Goal: Transaction & Acquisition: Purchase product/service

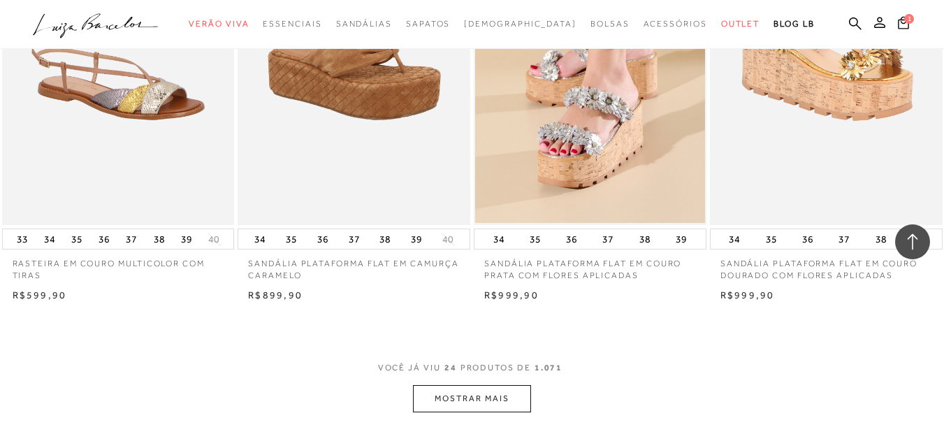
scroll to position [2516, 0]
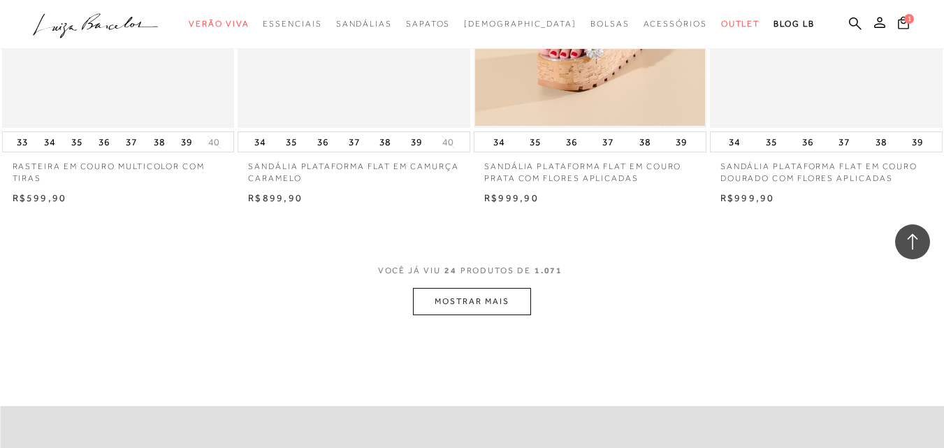
click at [466, 302] on button "MOSTRAR MAIS" at bounding box center [471, 301] width 117 height 27
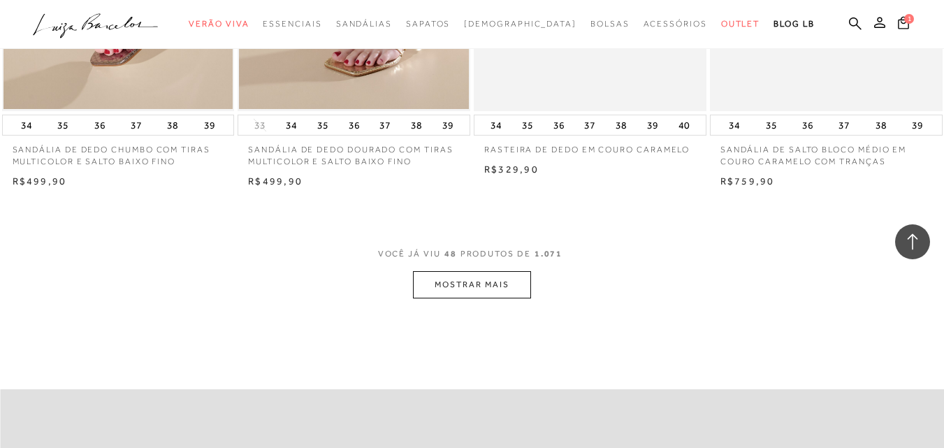
scroll to position [5262, 0]
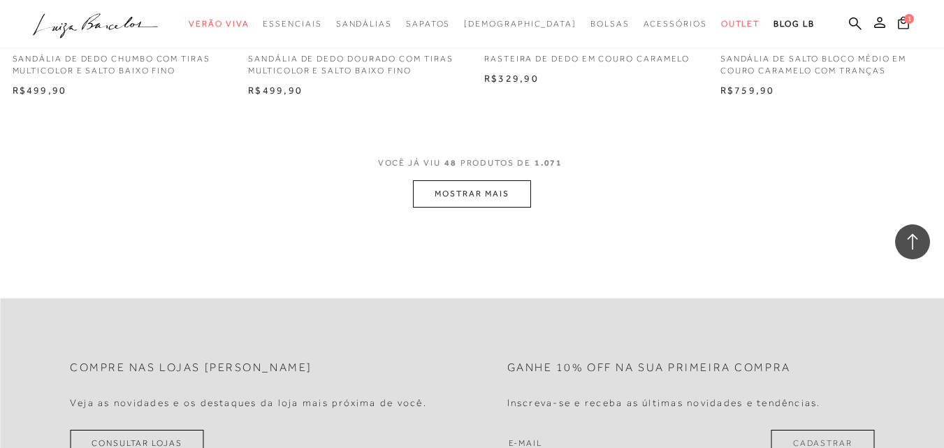
click at [499, 203] on button "MOSTRAR MAIS" at bounding box center [471, 193] width 117 height 27
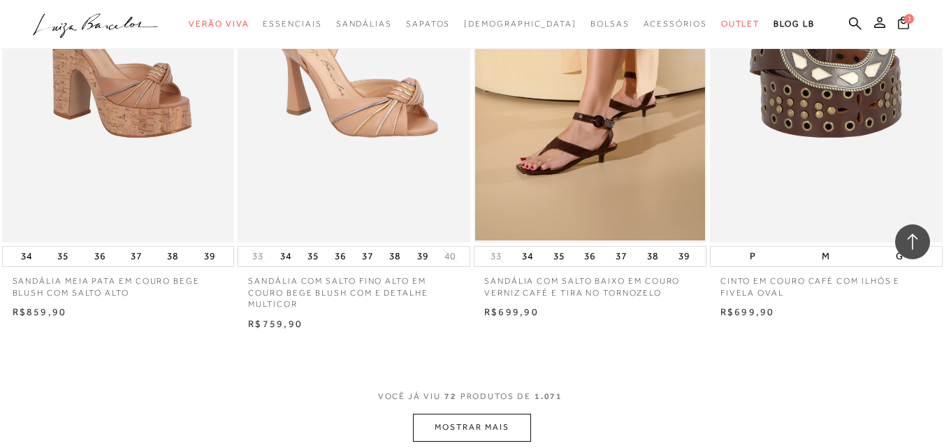
scroll to position [7733, 0]
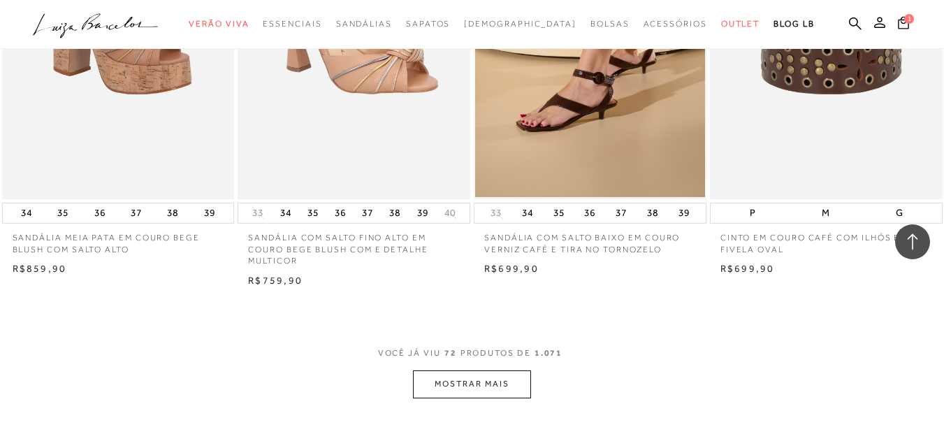
click at [496, 383] on button "MOSTRAR MAIS" at bounding box center [471, 383] width 117 height 27
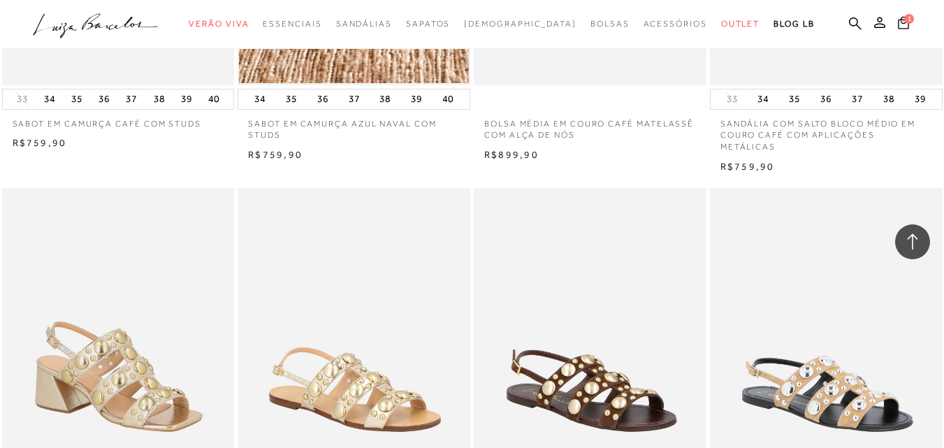
scroll to position [10471, 0]
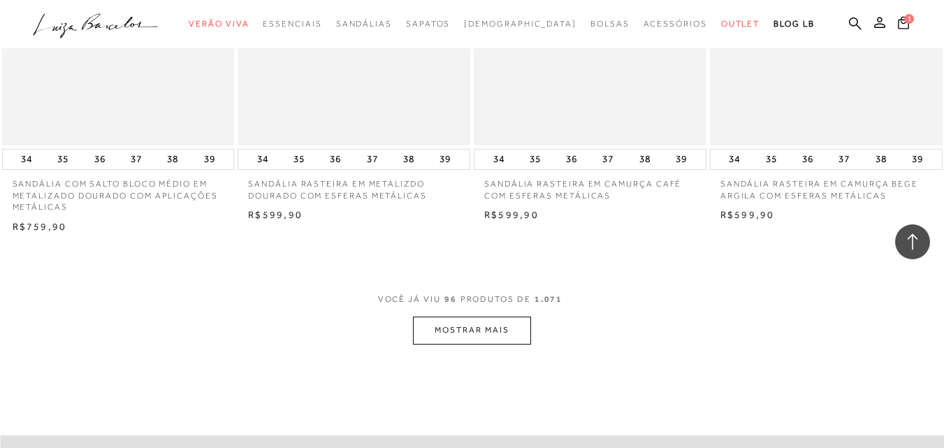
click at [463, 316] on button "MOSTRAR MAIS" at bounding box center [471, 329] width 117 height 27
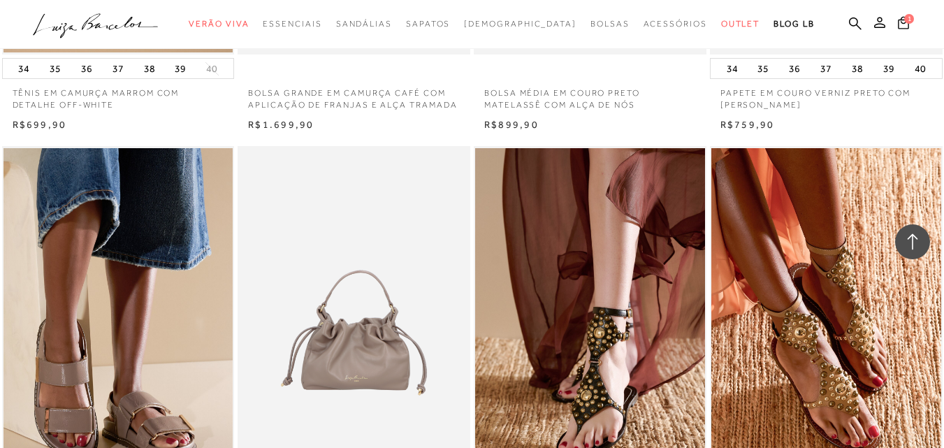
scroll to position [13210, 0]
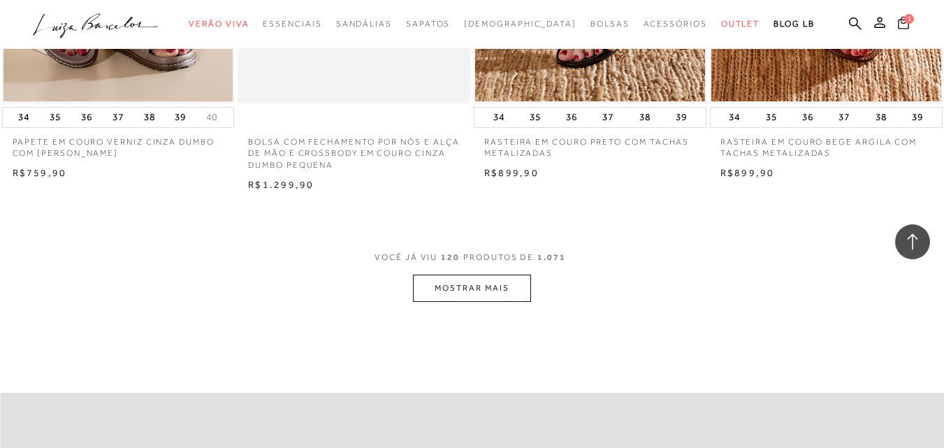
click at [898, 24] on icon at bounding box center [903, 22] width 11 height 13
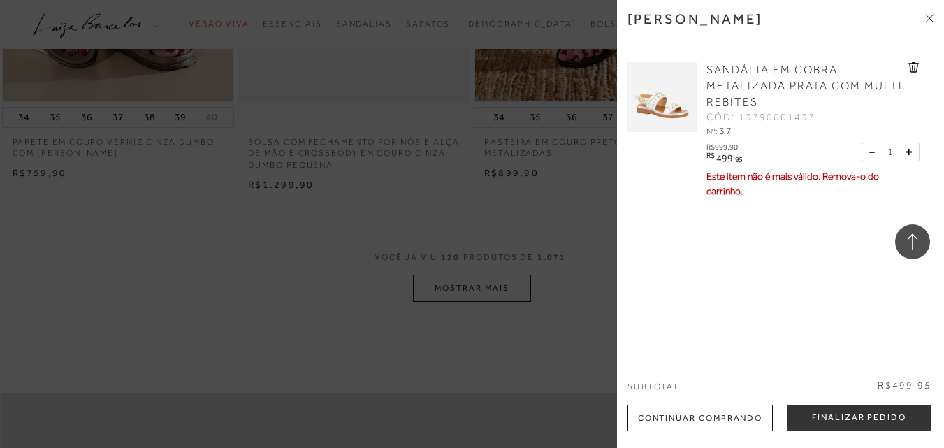
click at [927, 22] on span at bounding box center [929, 19] width 8 height 15
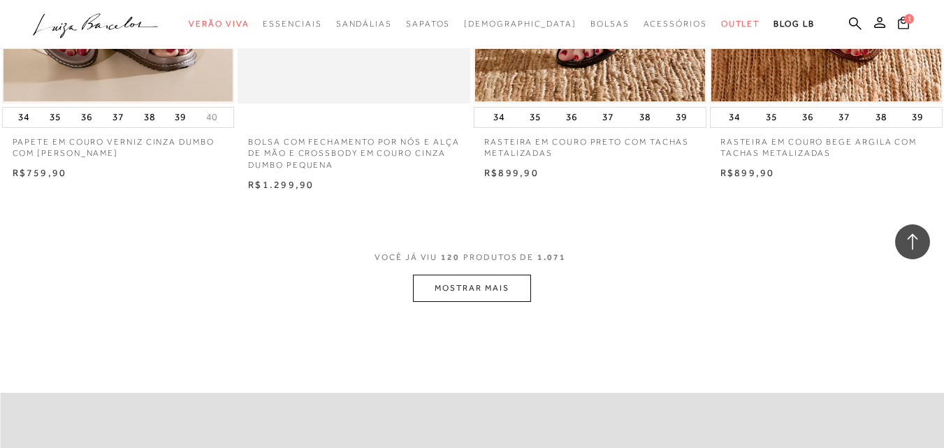
click at [487, 275] on button "MOSTRAR MAIS" at bounding box center [471, 288] width 117 height 27
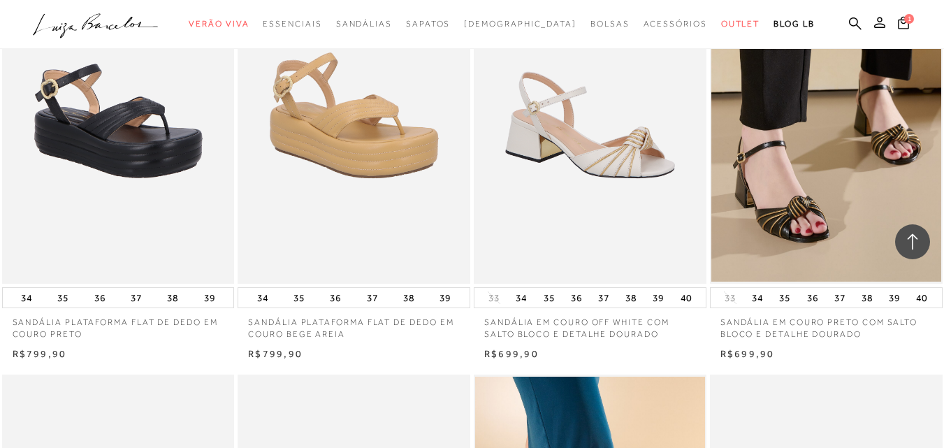
scroll to position [14774, 0]
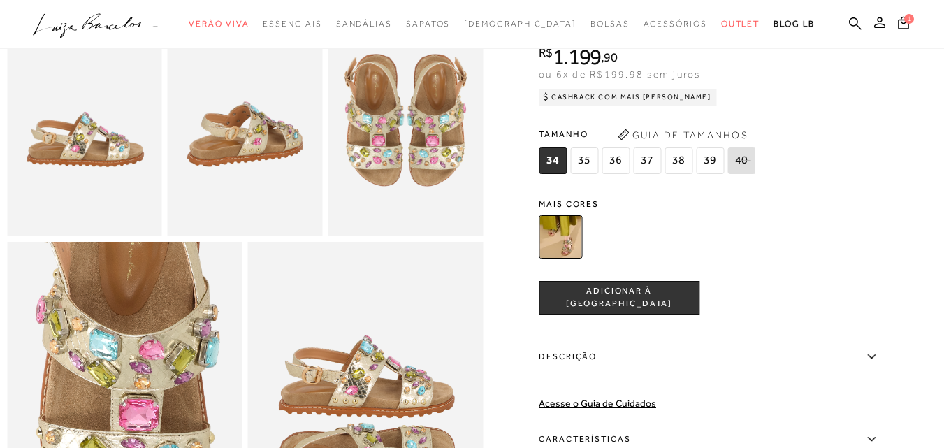
scroll to position [458, 0]
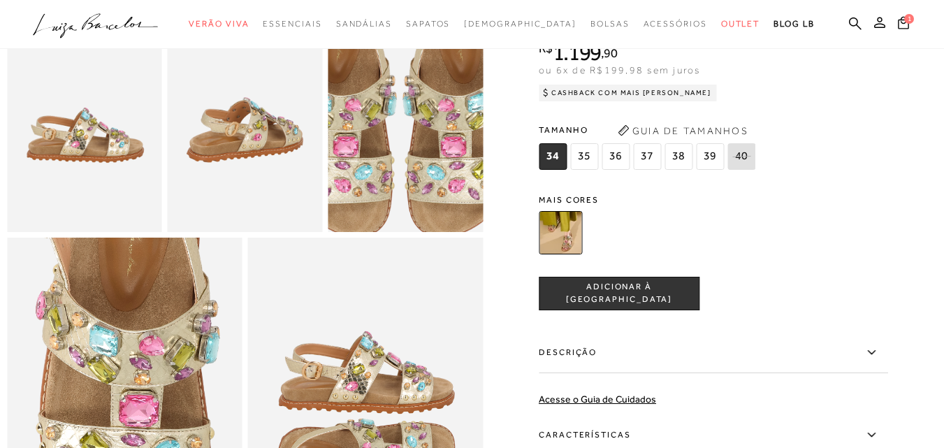
click at [415, 138] on img at bounding box center [399, 104] width 309 height 465
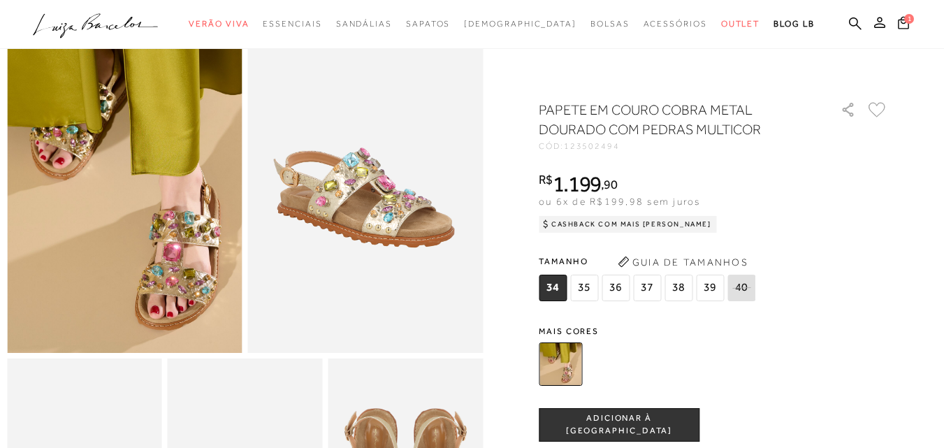
scroll to position [92, 0]
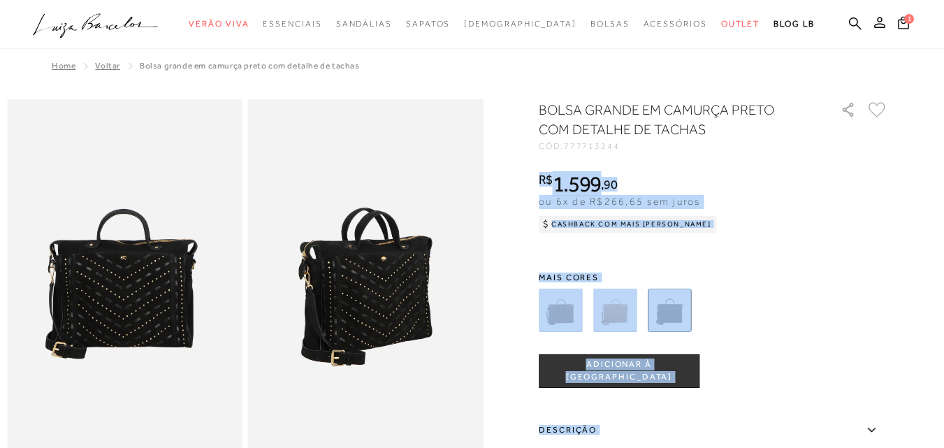
drag, startPoint x: 925, startPoint y: 96, endPoint x: 954, endPoint y: 72, distance: 37.2
click at [943, 72] on html "Página de detalhes do produto de BOLSA GRANDE EM CAMURÇA PRETO COM DETALHE DE T…" at bounding box center [472, 224] width 944 height 448
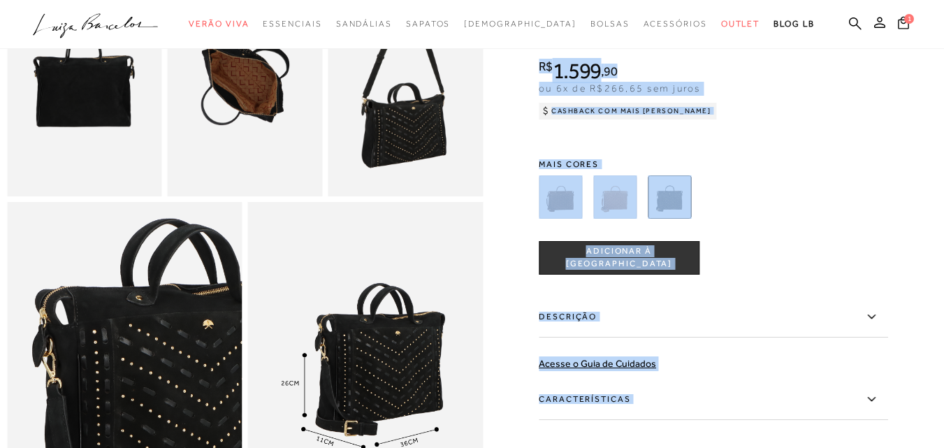
scroll to position [513, 0]
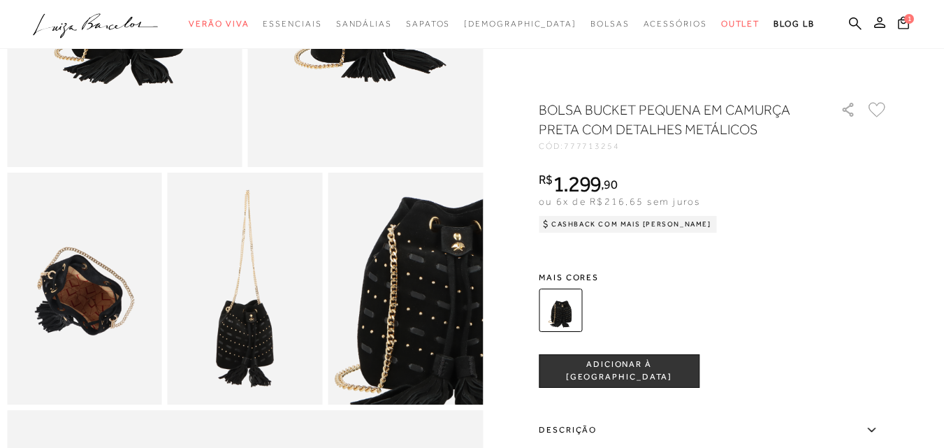
scroll to position [289, 0]
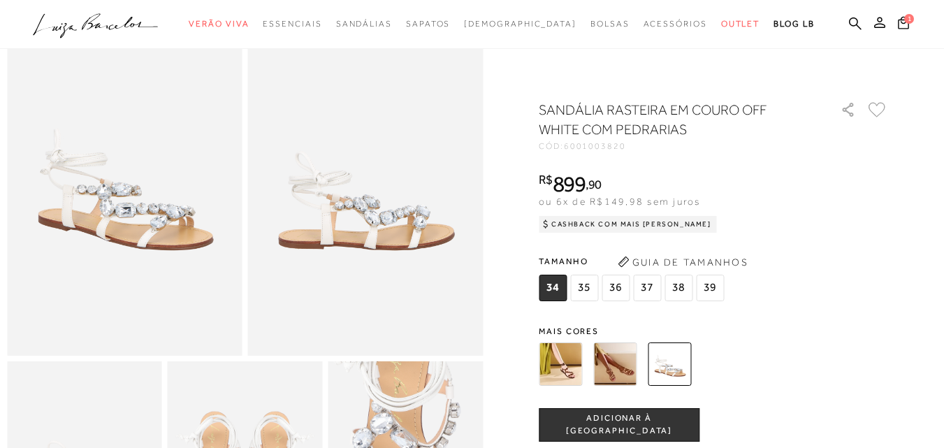
scroll to position [92, 0]
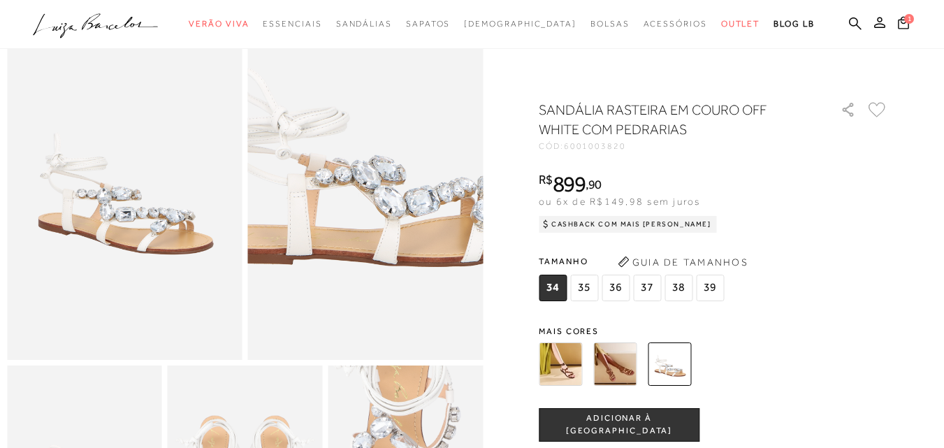
click at [357, 247] on img at bounding box center [375, 125] width 470 height 706
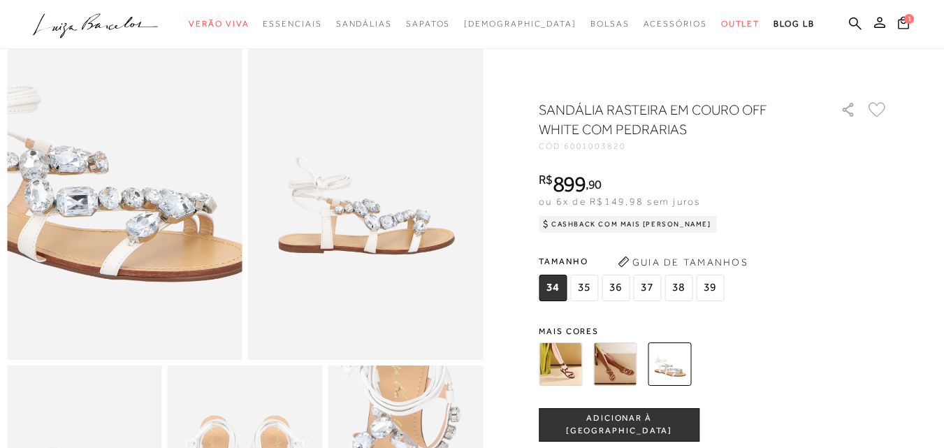
click at [173, 232] on img at bounding box center [74, 140] width 470 height 706
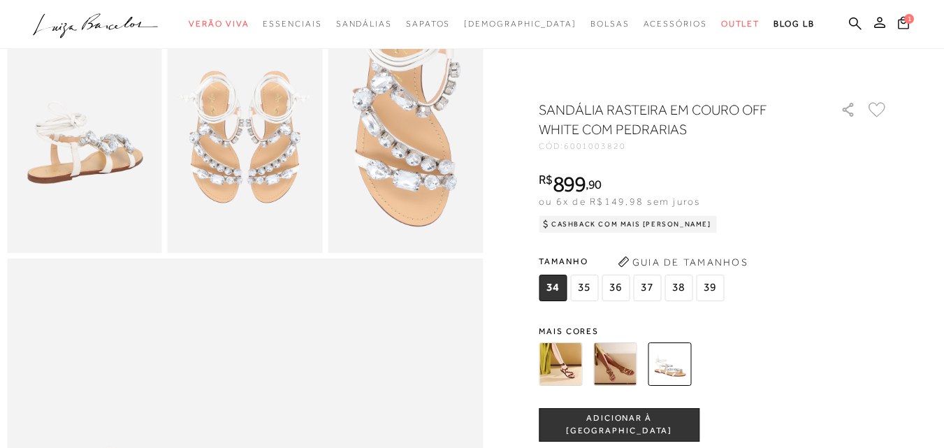
scroll to position [643, 0]
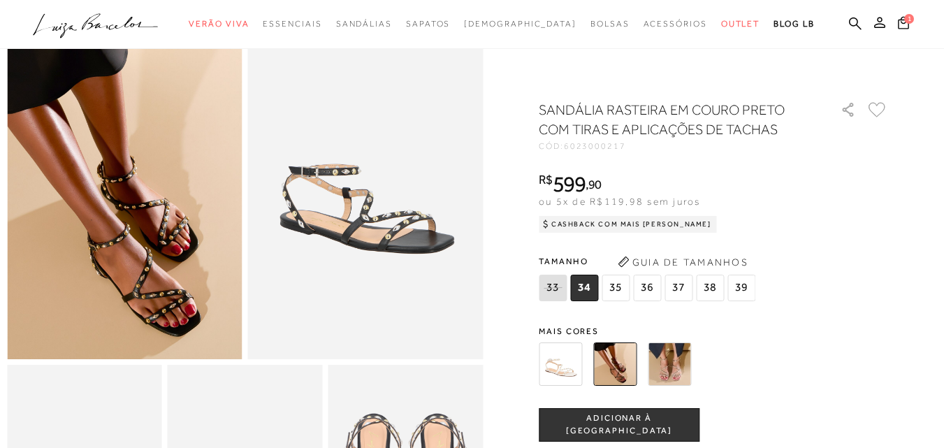
click at [676, 363] on img at bounding box center [669, 363] width 43 height 43
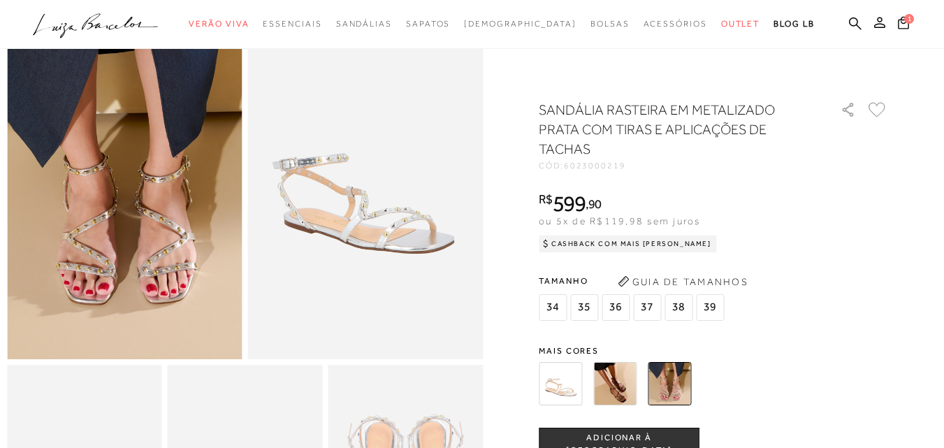
click at [583, 328] on div "SANDÁLIA RASTEIRA EM METALIZADO PRATA COM TIRAS E APLICAÇÕES DE TACHAS CÓD: 602…" at bounding box center [713, 420] width 349 height 641
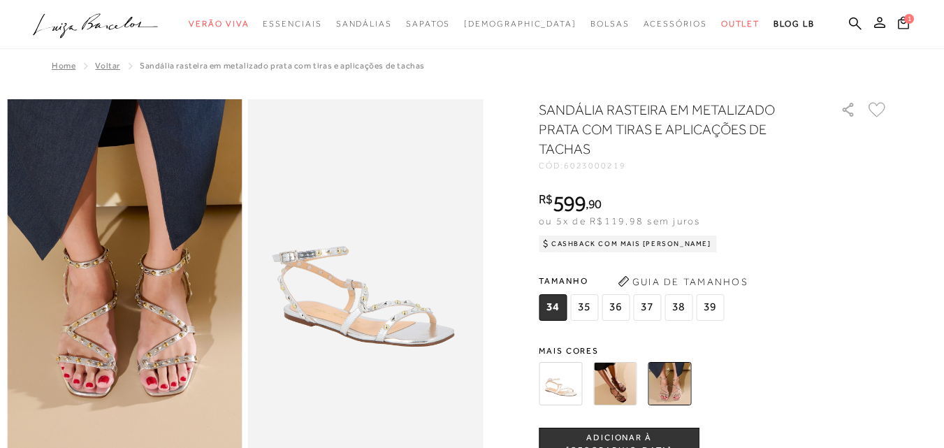
click at [576, 381] on img at bounding box center [560, 383] width 43 height 43
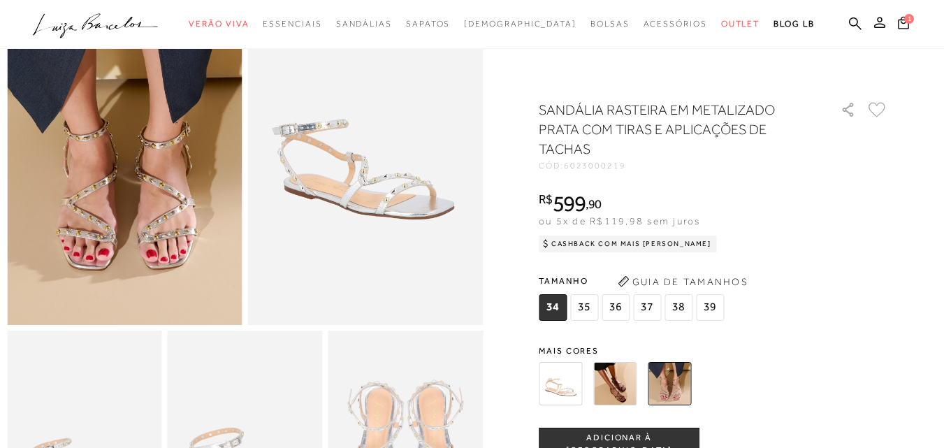
scroll to position [36, 0]
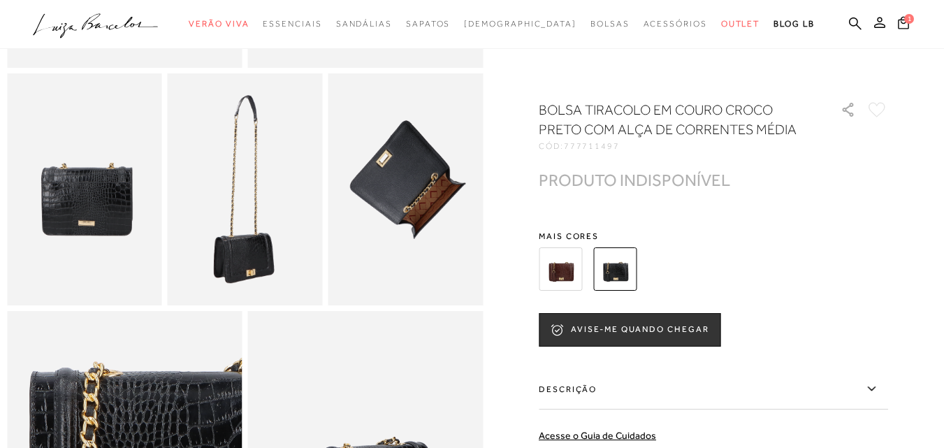
scroll to position [381, 0]
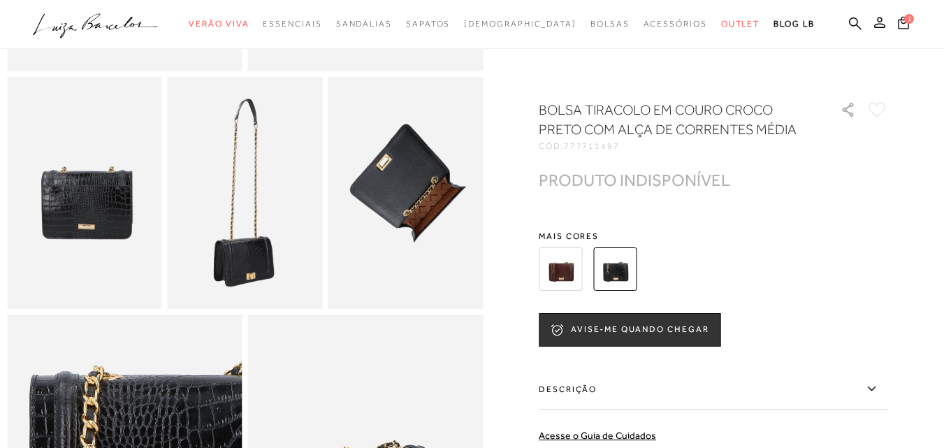
click at [567, 268] on img at bounding box center [560, 268] width 43 height 43
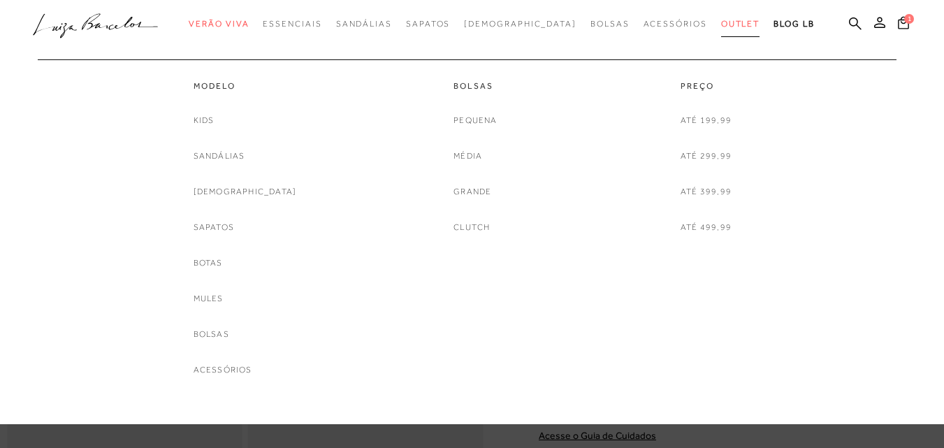
drag, startPoint x: 243, startPoint y: 191, endPoint x: 715, endPoint y: 22, distance: 500.9
click at [721, 22] on span "Outlet" at bounding box center [740, 24] width 39 height 10
drag, startPoint x: 235, startPoint y: 265, endPoint x: 720, endPoint y: 22, distance: 542.4
click at [721, 22] on span "Outlet" at bounding box center [740, 24] width 39 height 10
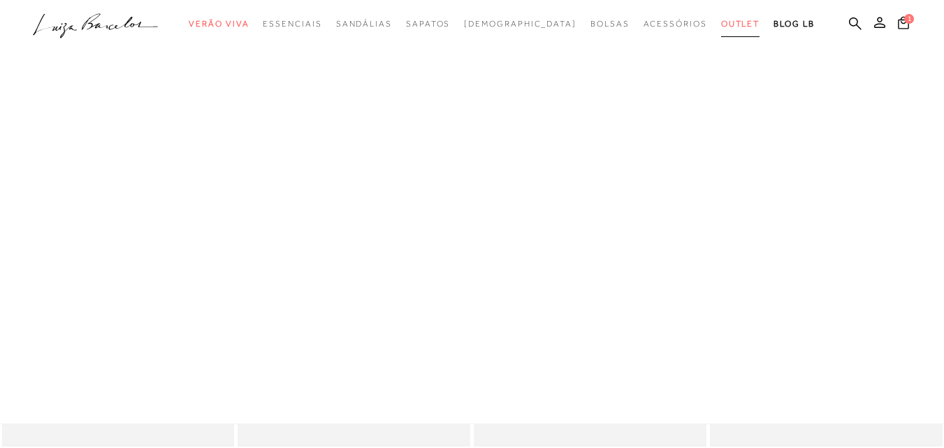
click at [721, 28] on span "Outlet" at bounding box center [740, 24] width 39 height 10
click at [721, 27] on span "Outlet" at bounding box center [740, 24] width 39 height 10
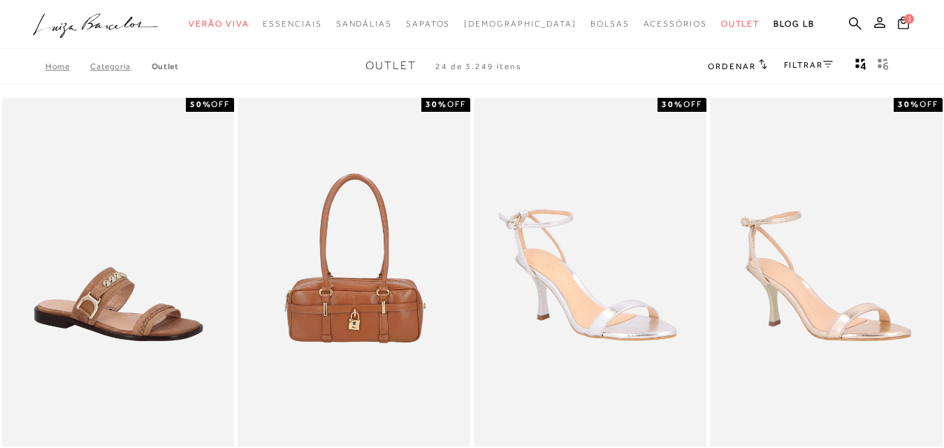
drag, startPoint x: 240, startPoint y: 329, endPoint x: 0, endPoint y: 193, distance: 275.6
click at [0, 193] on div "RASTEIRA WESTERN EM COURO MARROM AMARULA 50% OFF 34 35 36 37" at bounding box center [118, 318] width 236 height 444
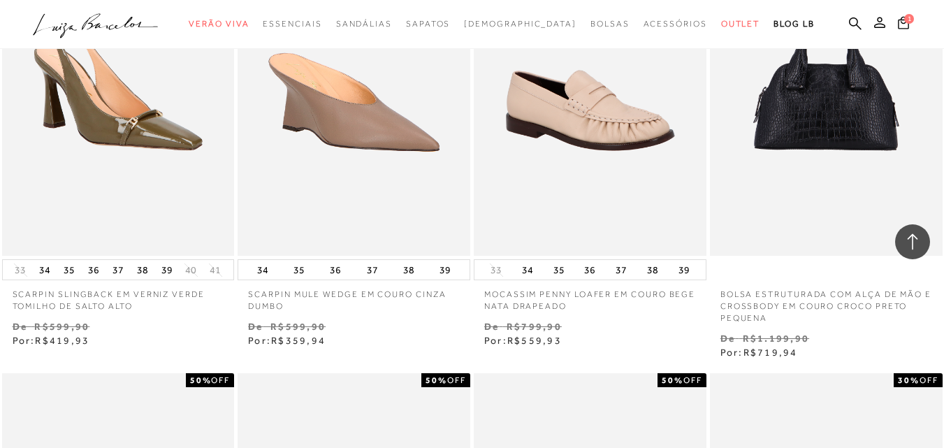
scroll to position [1956, 0]
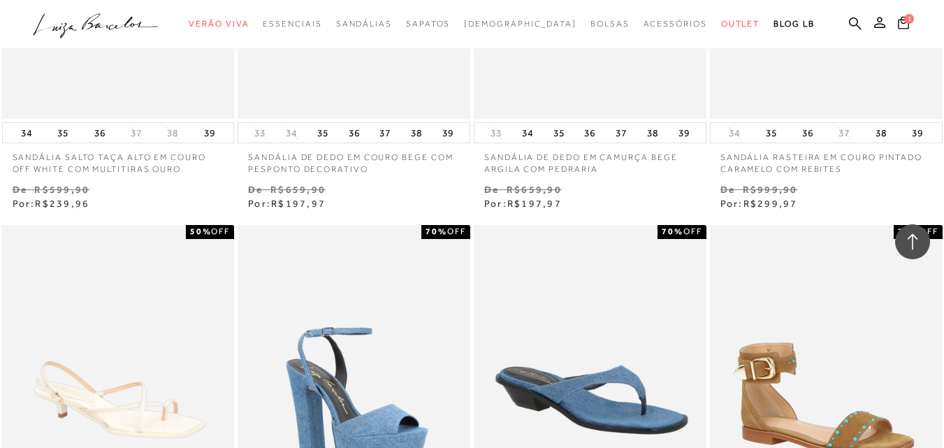
scroll to position [2279, 0]
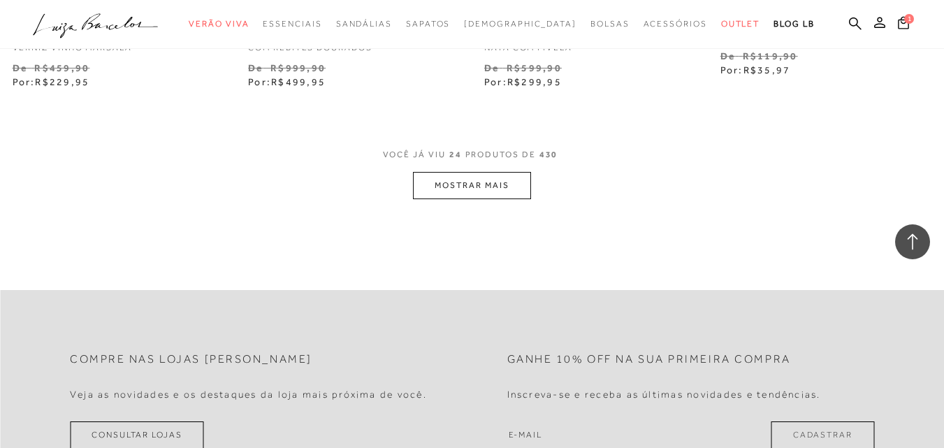
scroll to position [2732, 0]
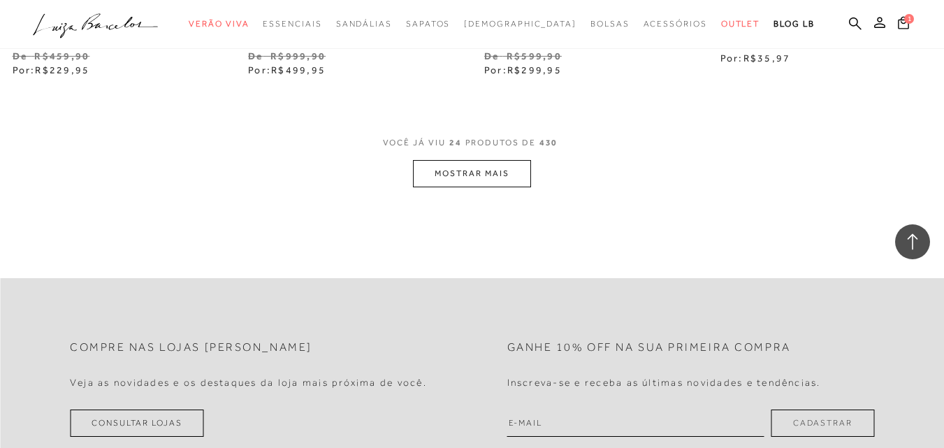
click at [459, 180] on button "MOSTRAR MAIS" at bounding box center [471, 173] width 117 height 27
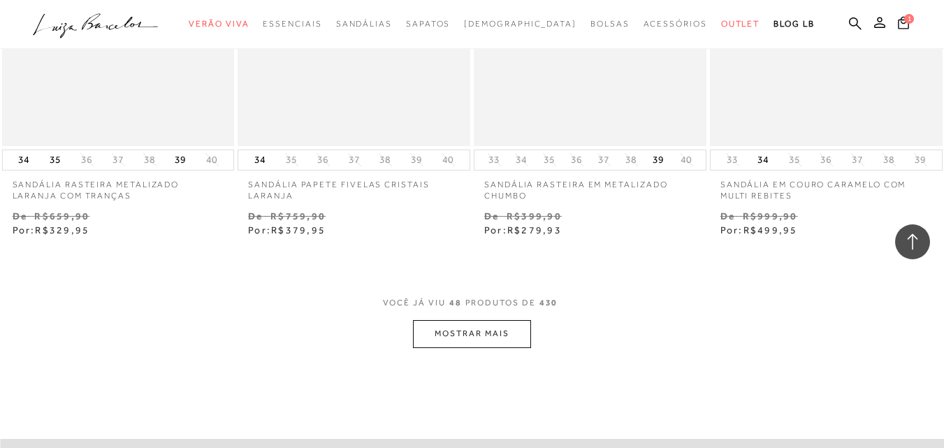
scroll to position [5352, 0]
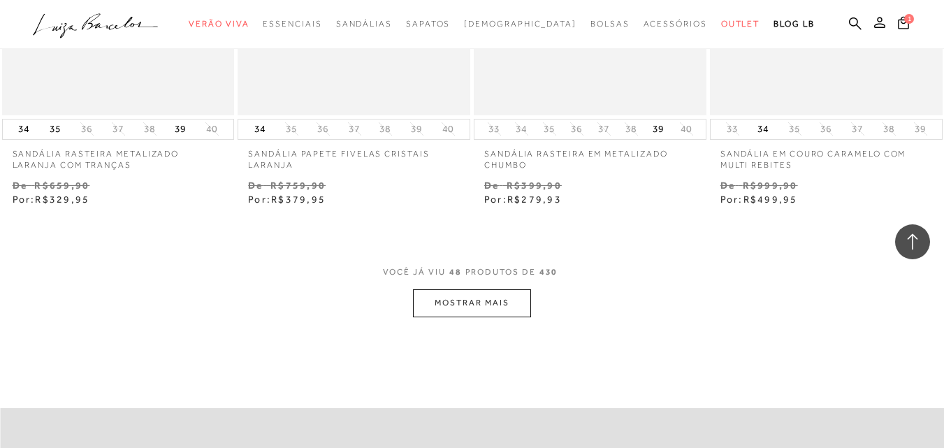
click at [471, 302] on button "MOSTRAR MAIS" at bounding box center [471, 302] width 117 height 27
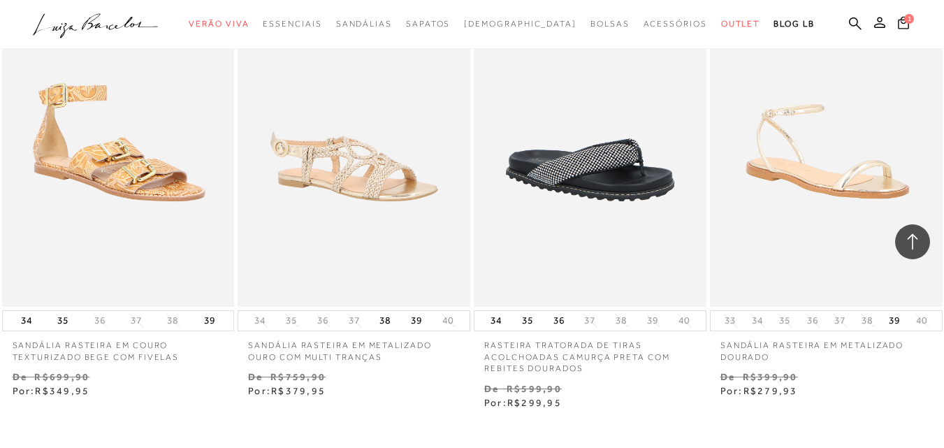
scroll to position [8067, 0]
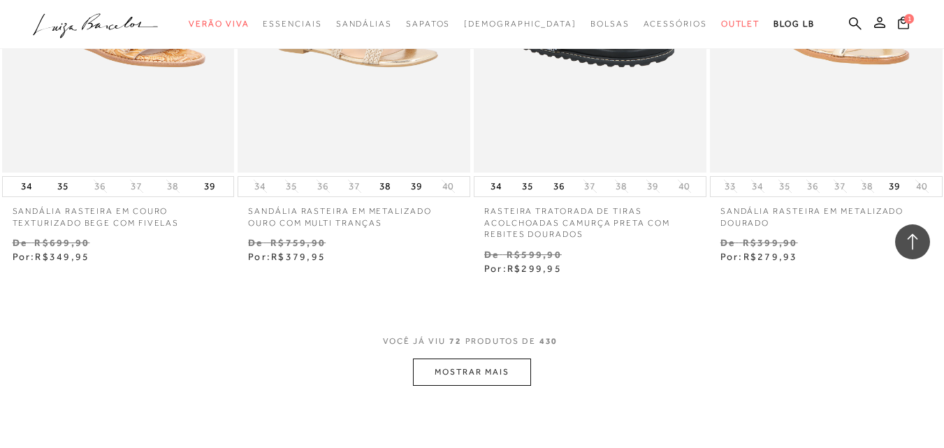
click at [509, 358] on button "MOSTRAR MAIS" at bounding box center [471, 371] width 117 height 27
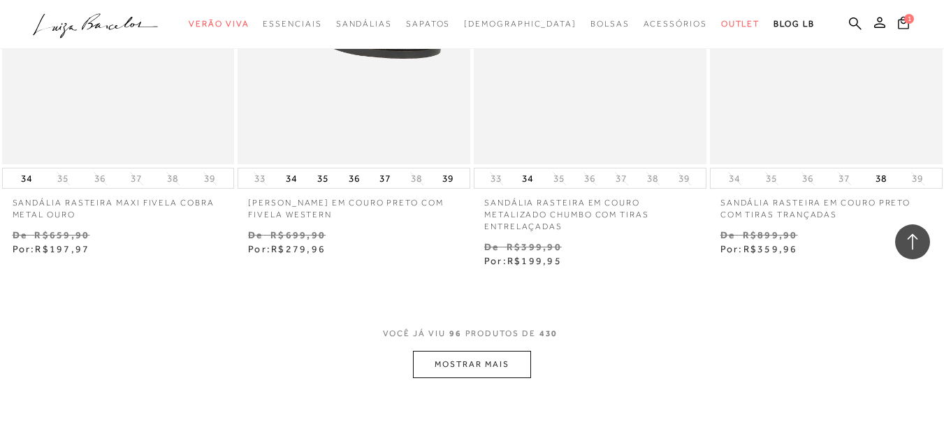
scroll to position [10832, 0]
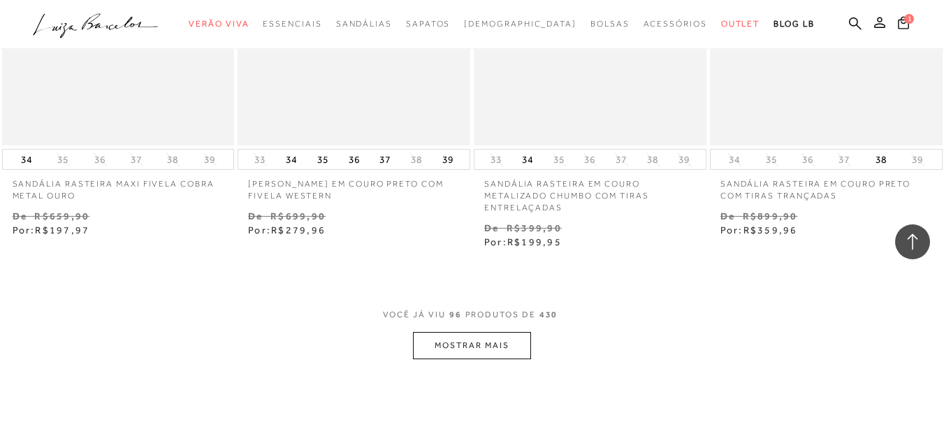
click at [455, 332] on button "MOSTRAR MAIS" at bounding box center [471, 345] width 117 height 27
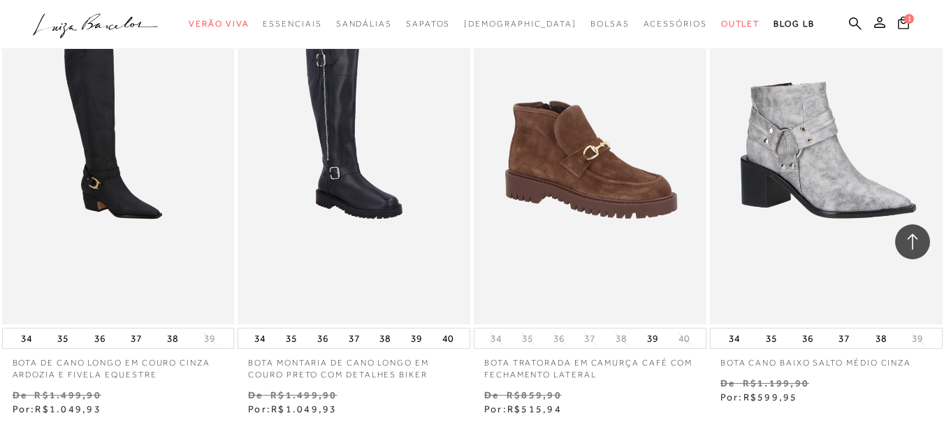
scroll to position [2522, 0]
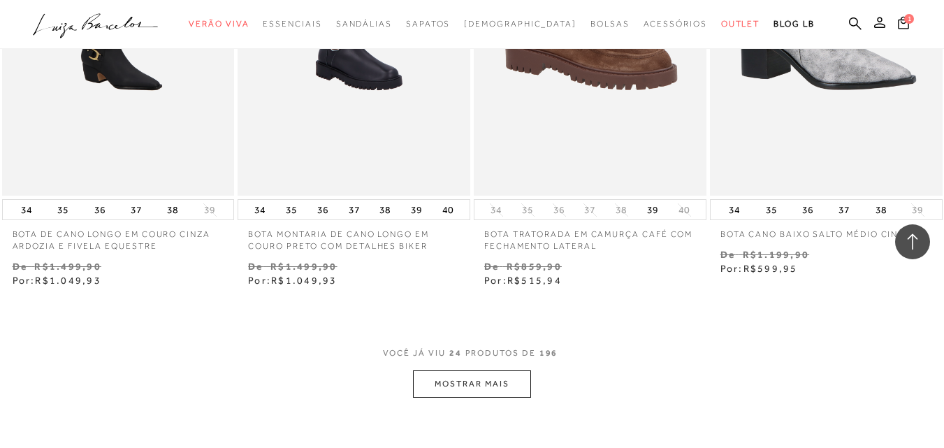
click at [509, 387] on button "MOSTRAR MAIS" at bounding box center [471, 383] width 117 height 27
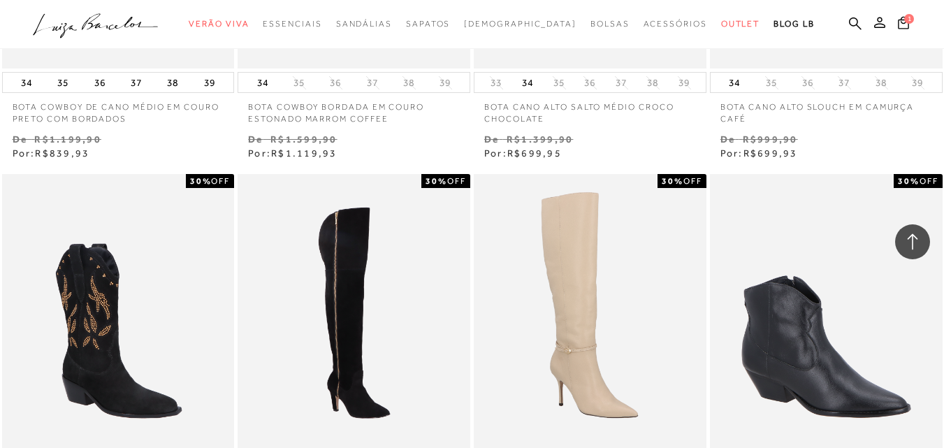
scroll to position [4869, 0]
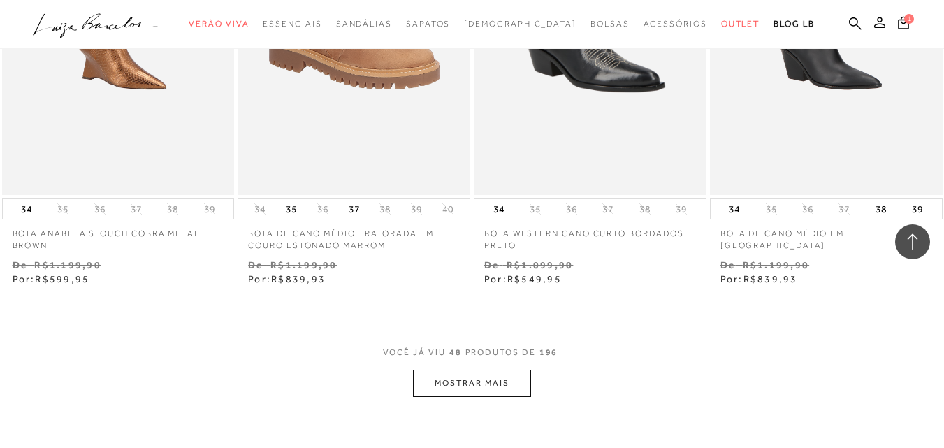
scroll to position [5652, 0]
